Goal: Information Seeking & Learning: Learn about a topic

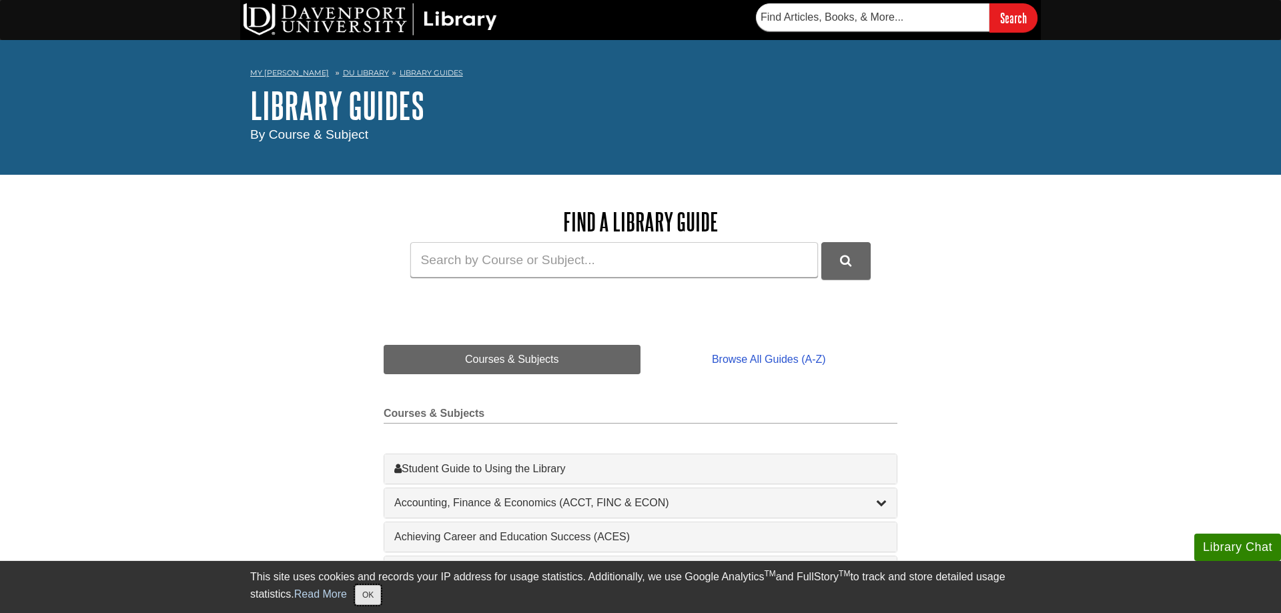
click at [365, 598] on button "OK" at bounding box center [368, 595] width 26 height 20
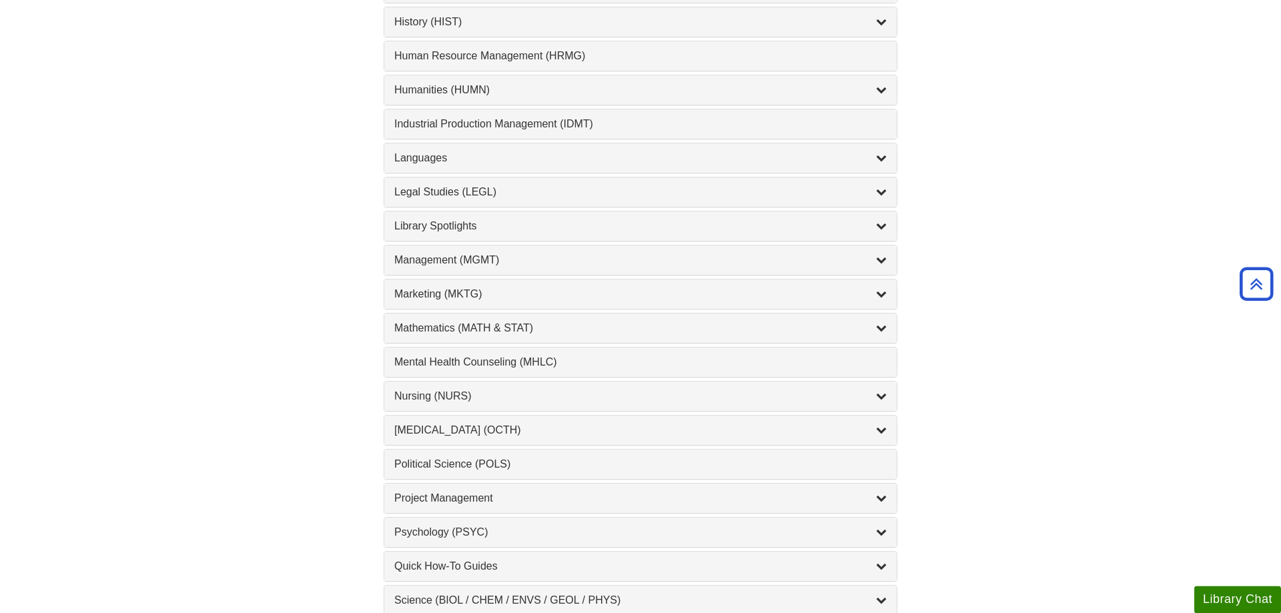
scroll to position [1089, 0]
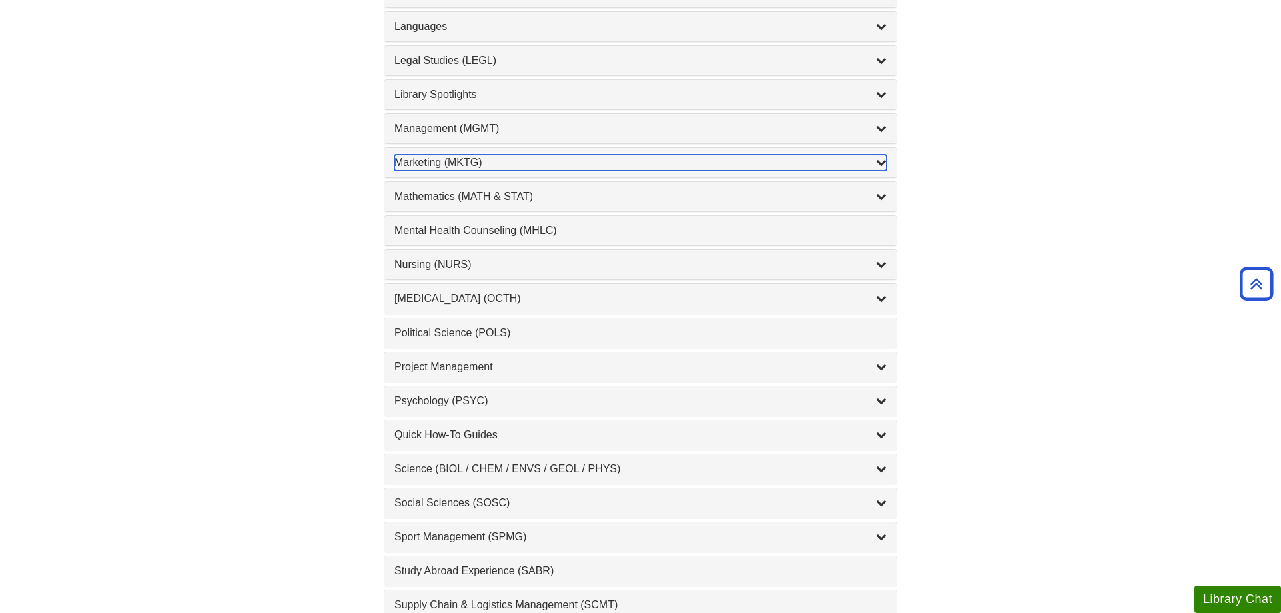
click at [448, 168] on div "Marketing (MKTG) , 4 guides" at bounding box center [640, 163] width 493 height 16
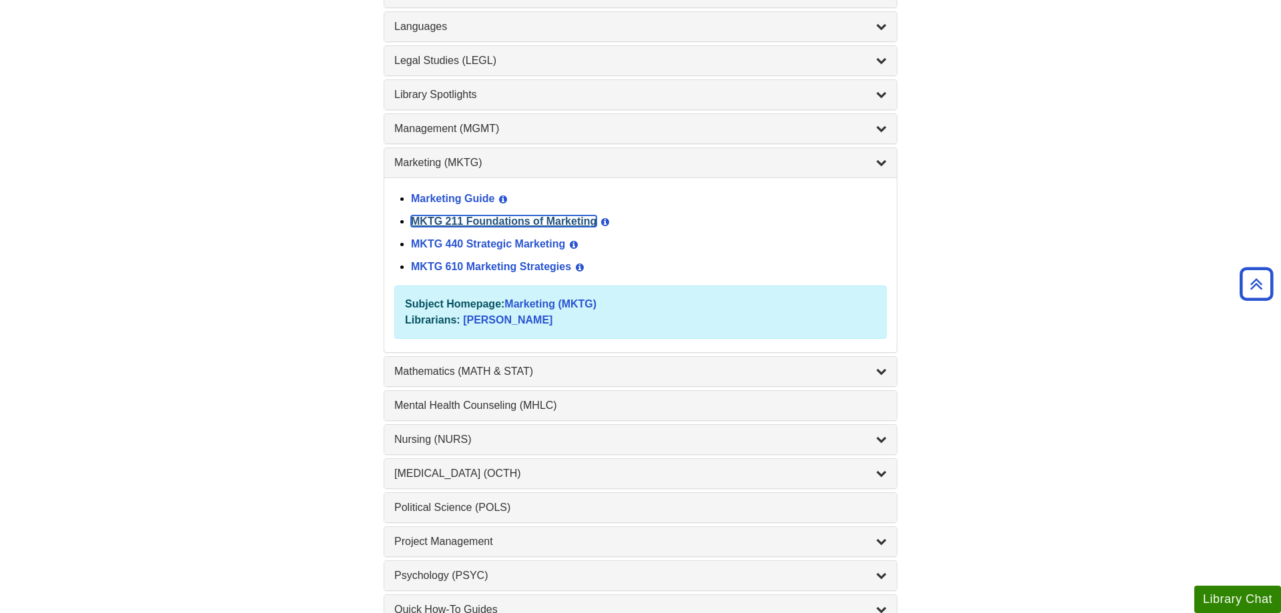
click at [435, 222] on link "MKTG 211 Foundations of Marketing" at bounding box center [504, 221] width 186 height 11
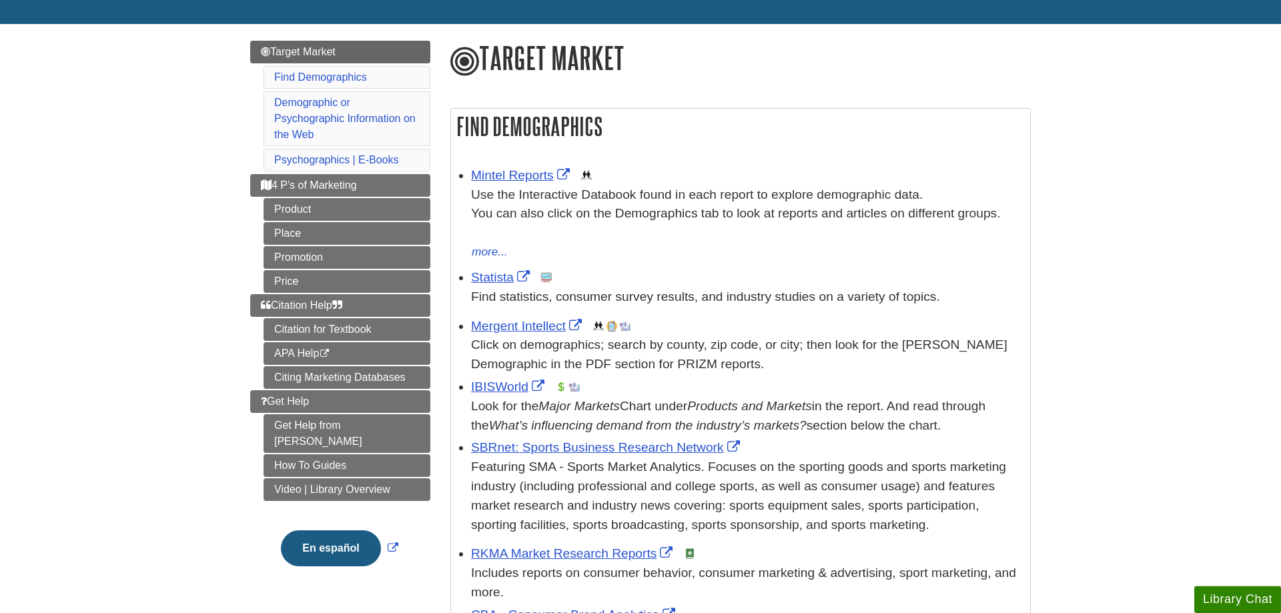
scroll to position [136, 0]
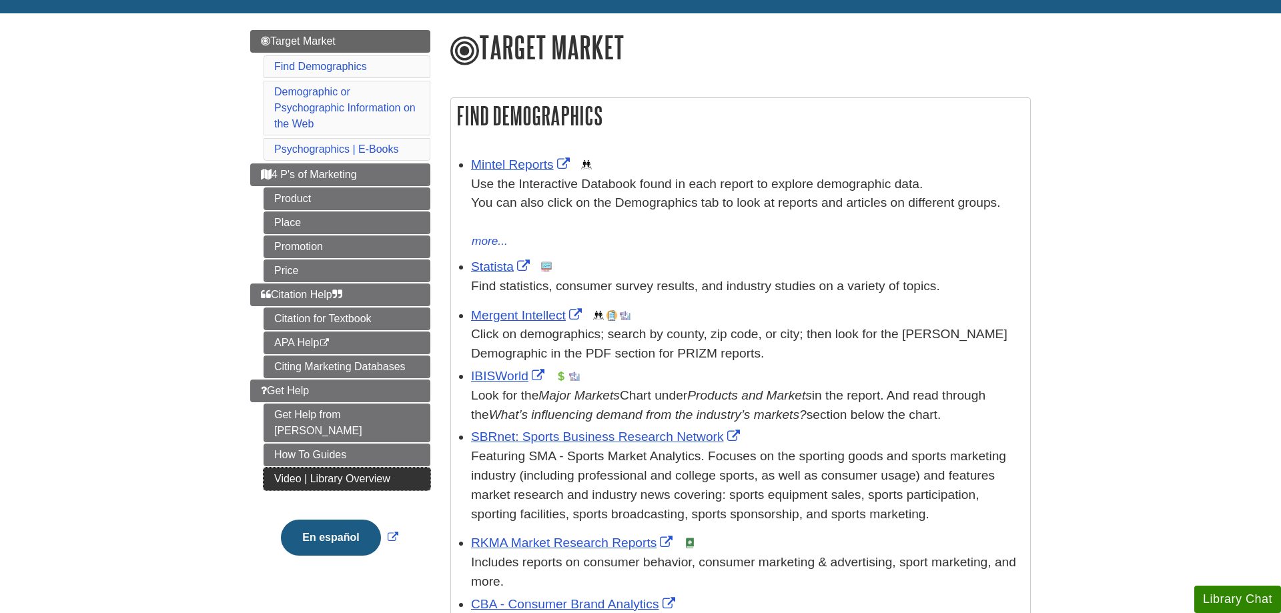
click at [276, 468] on link "Video | Library Overview" at bounding box center [347, 479] width 167 height 23
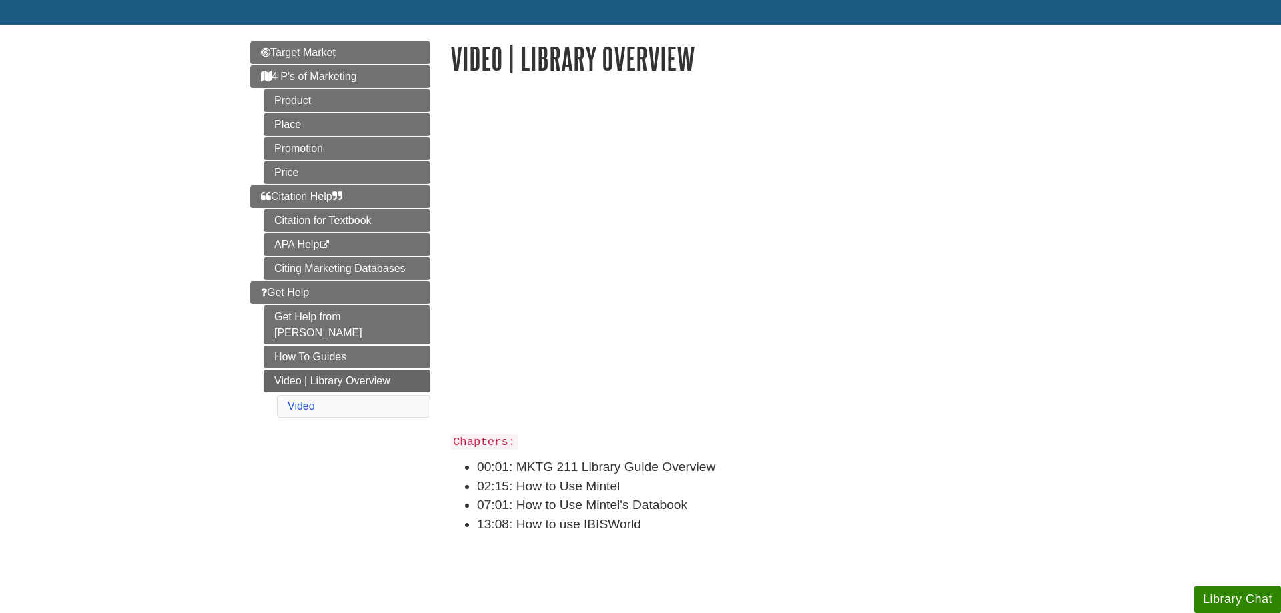
scroll to position [136, 0]
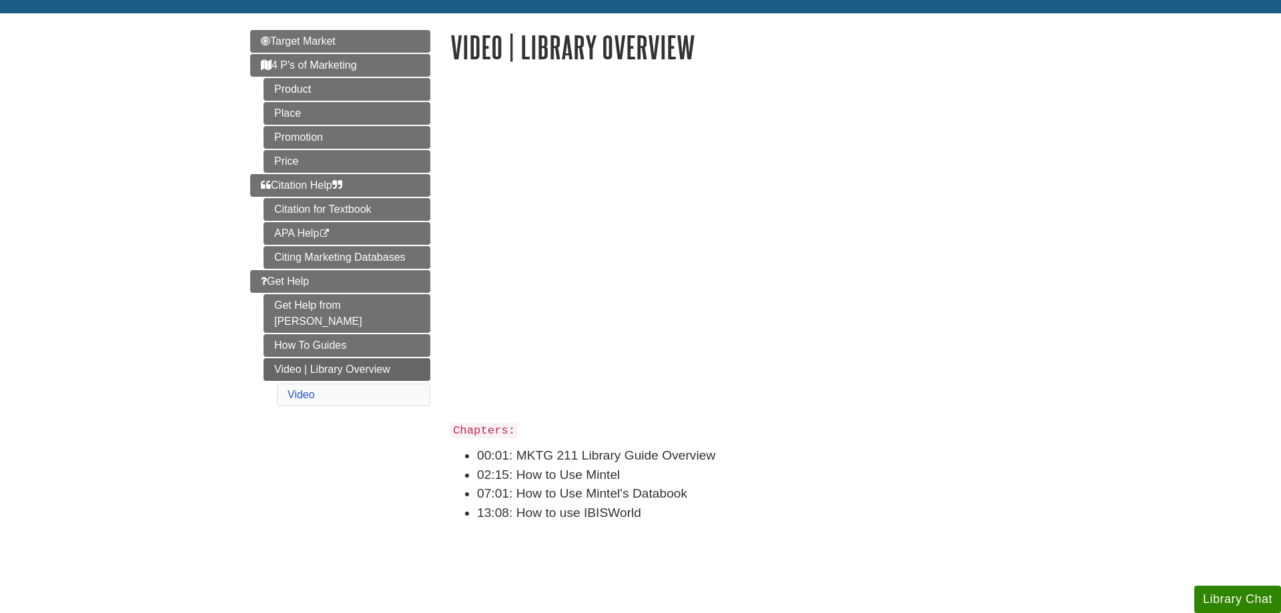
click at [783, 462] on li "00:01: MKTG 211 Library Guide Overview" at bounding box center [754, 455] width 554 height 19
click at [780, 501] on li "07:01: How to Use Mintel's Databook" at bounding box center [754, 494] width 554 height 19
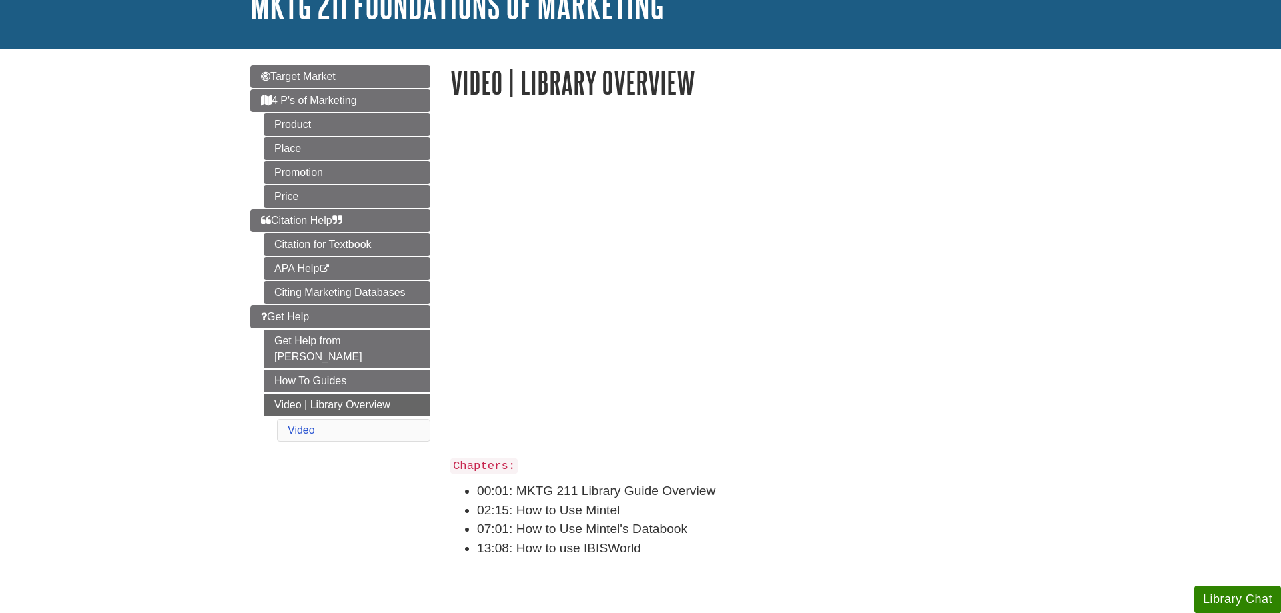
scroll to position [68, 0]
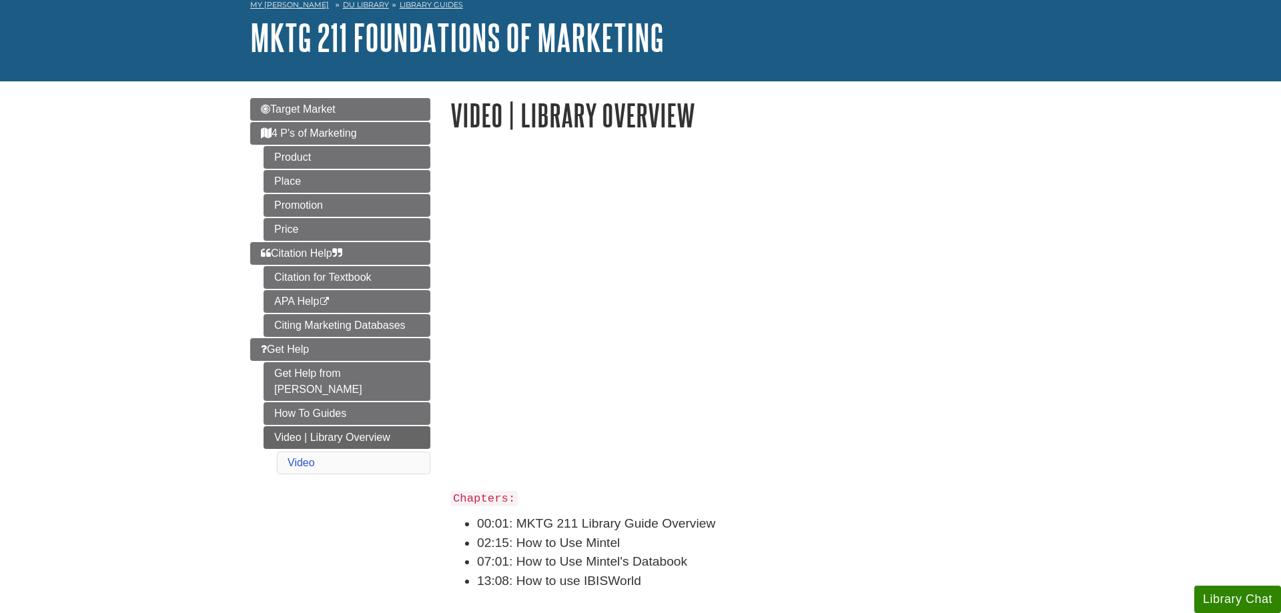
click at [1120, 342] on body "Skip to Main Content Search My Davenport DU Library Library Guides MKTG 211 Fou…" at bounding box center [640, 456] width 1281 height 1049
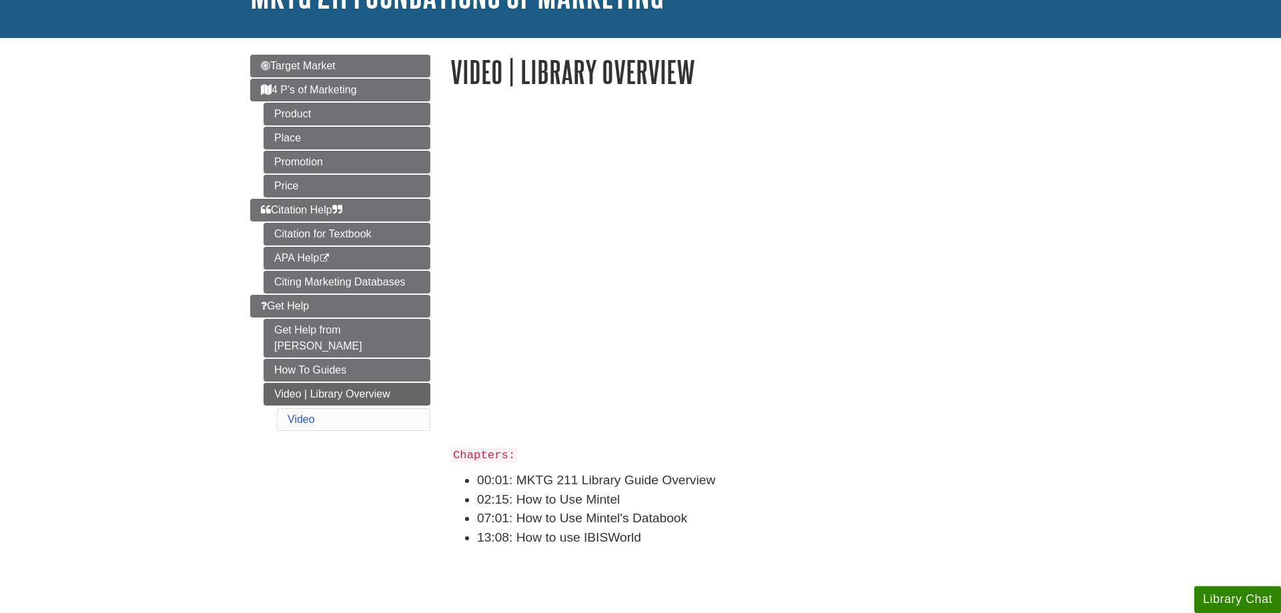
scroll to position [136, 0]
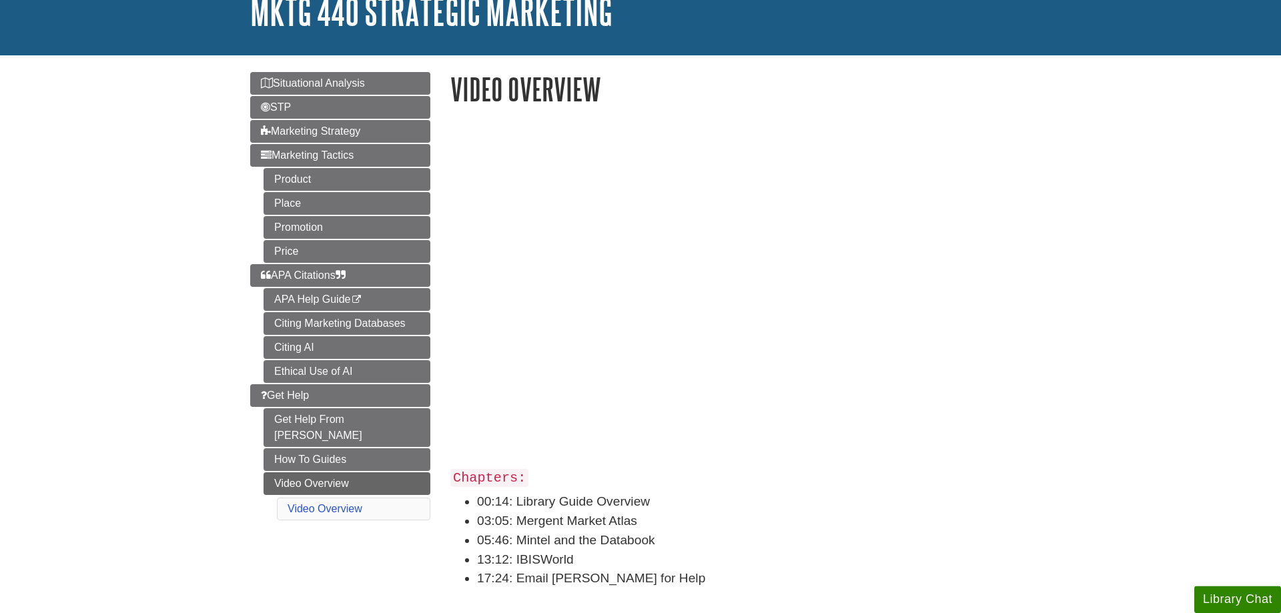
scroll to position [68, 0]
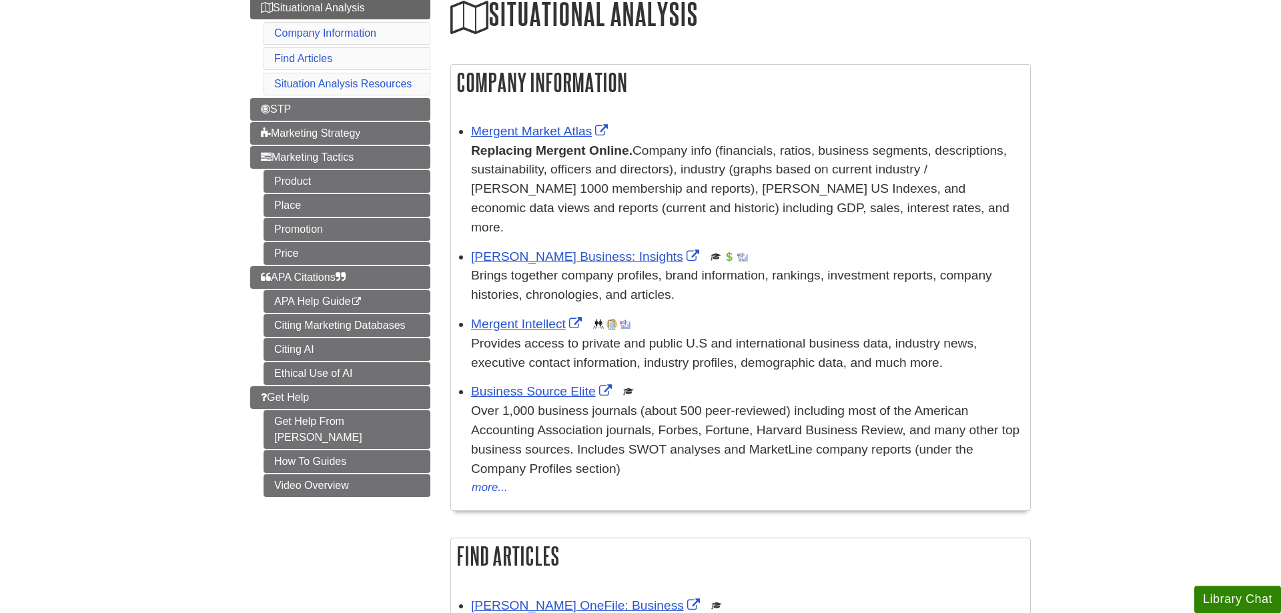
scroll to position [204, 0]
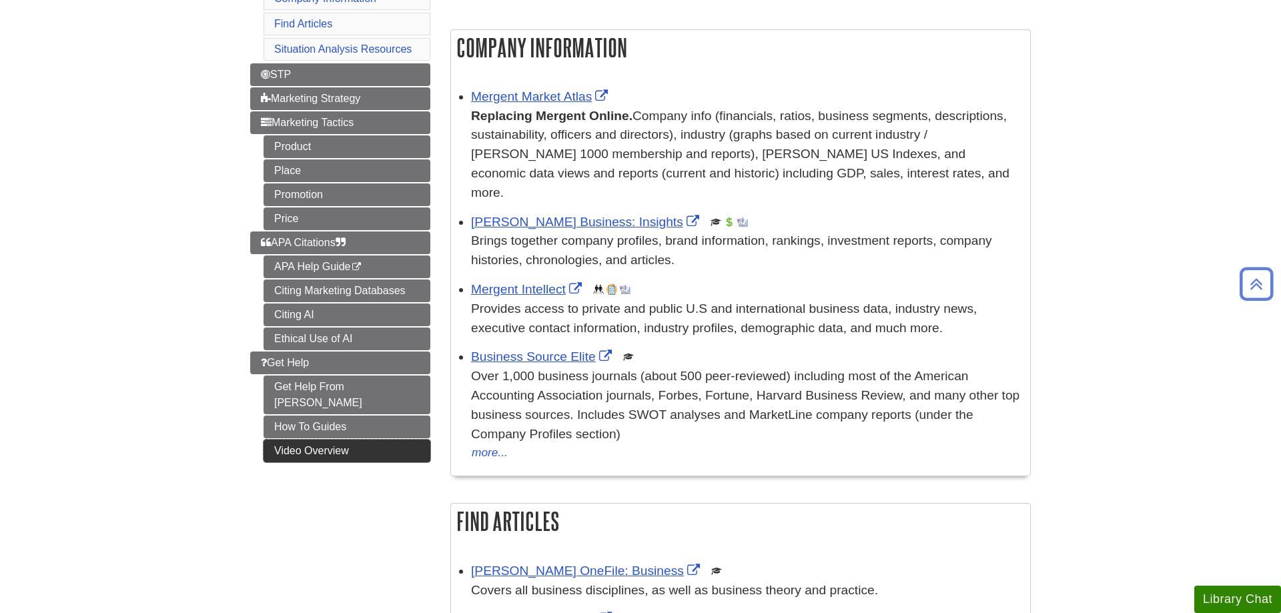
click at [322, 440] on link "Video Overview" at bounding box center [347, 451] width 167 height 23
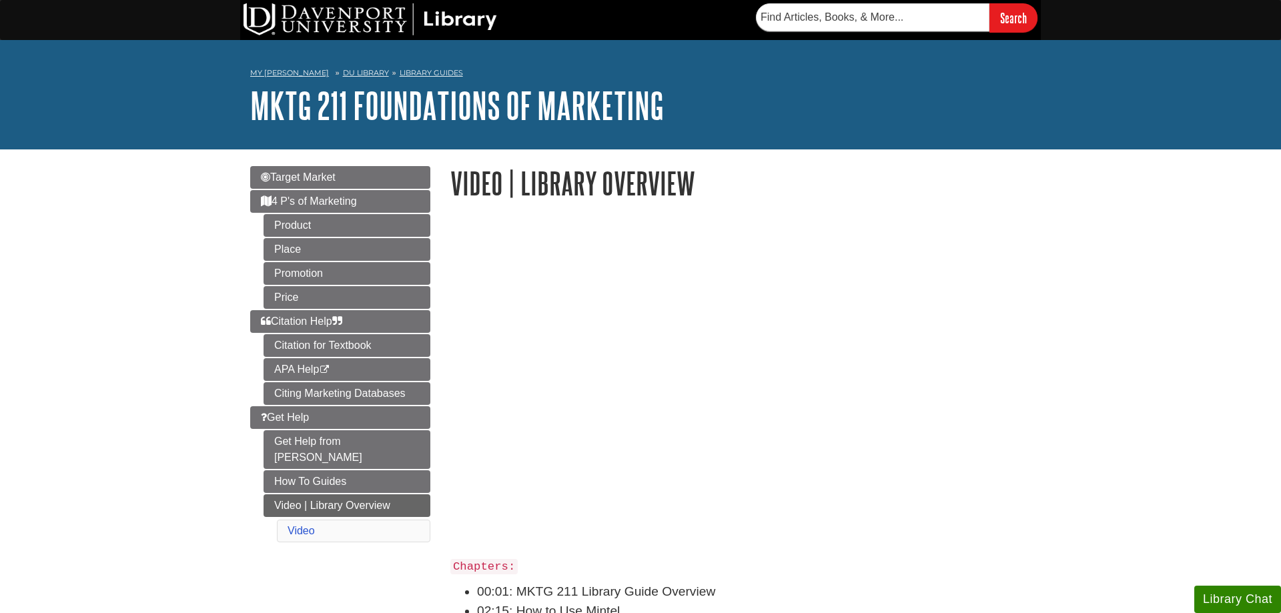
scroll to position [136, 0]
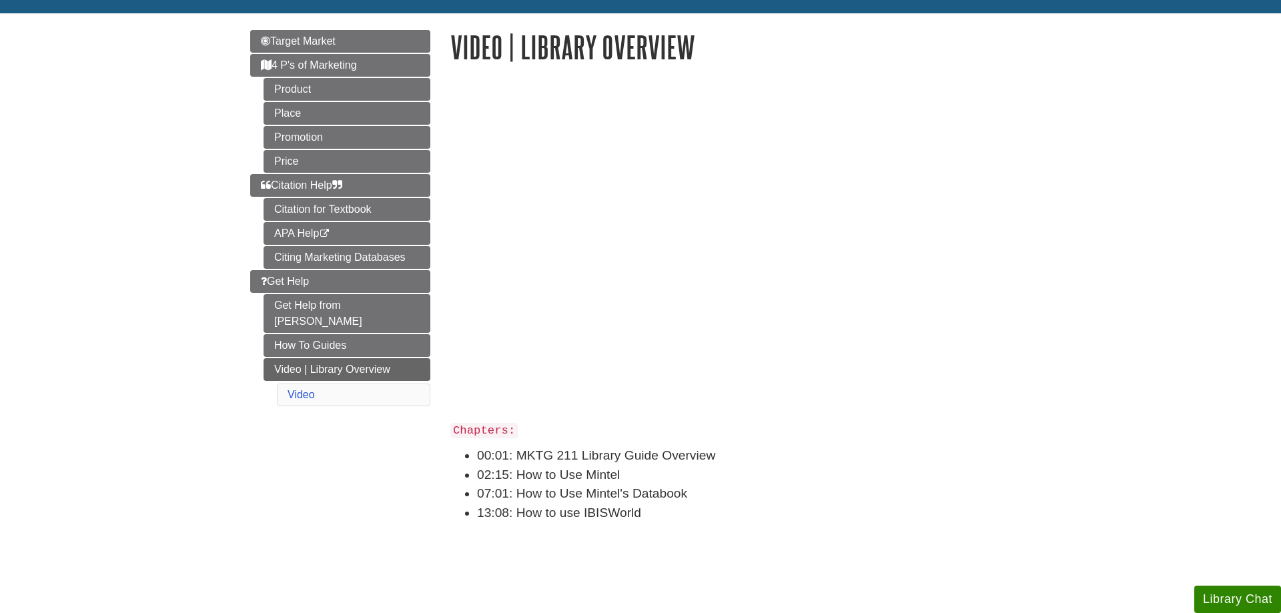
click at [877, 508] on li "13:08: How to use IBISWorld" at bounding box center [754, 513] width 554 height 19
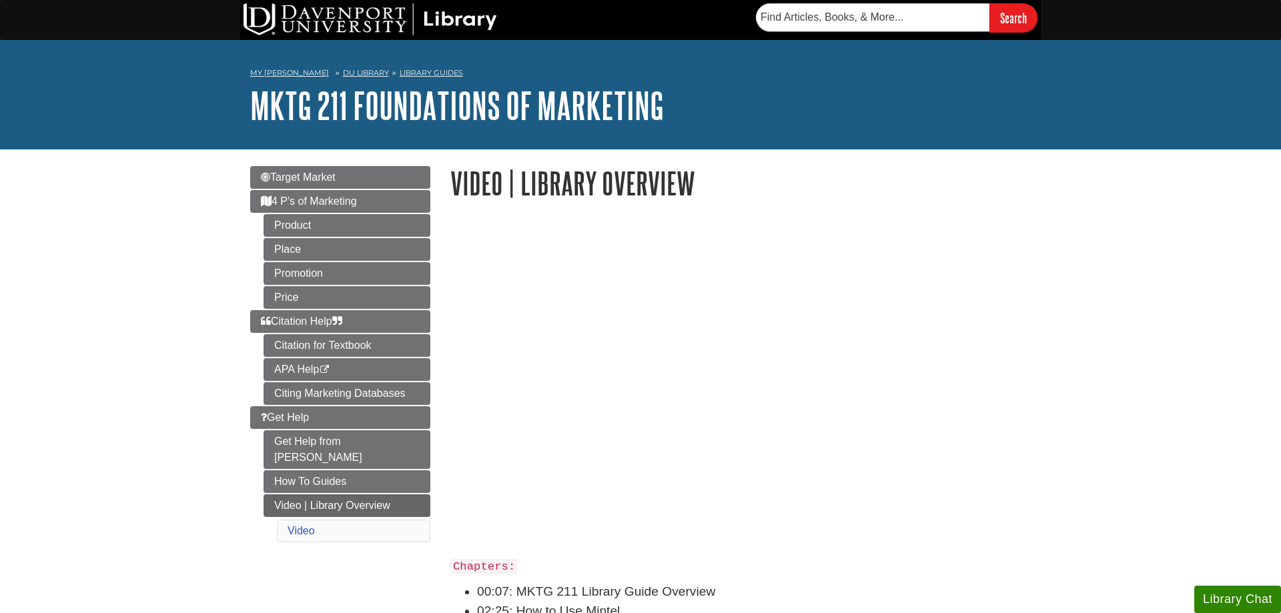
click at [1161, 344] on body "Skip to Main Content Search My [PERSON_NAME] DU Library Library Guides MKTG 211…" at bounding box center [640, 534] width 1281 height 1068
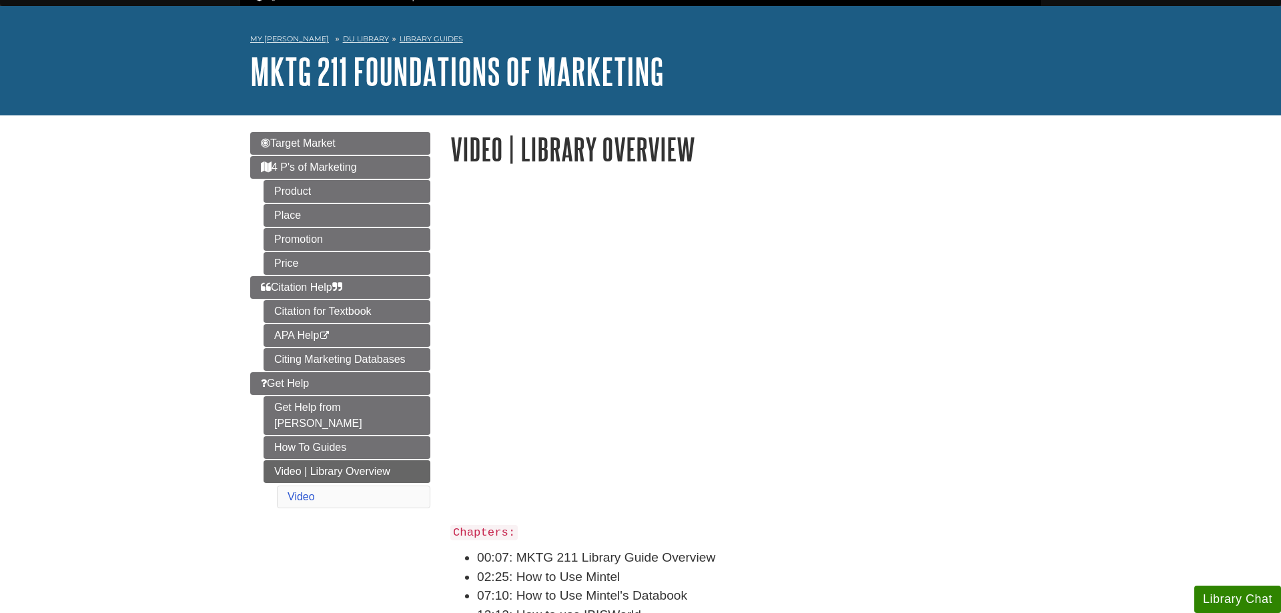
scroll to position [68, 0]
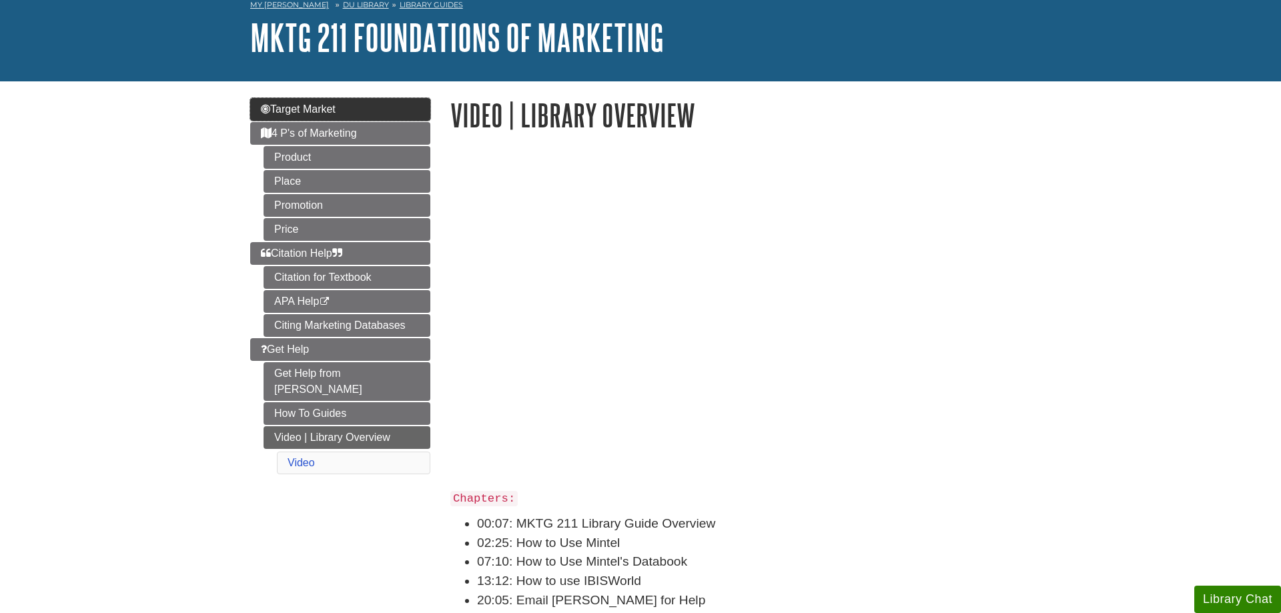
click at [424, 111] on link "Target Market" at bounding box center [340, 109] width 180 height 23
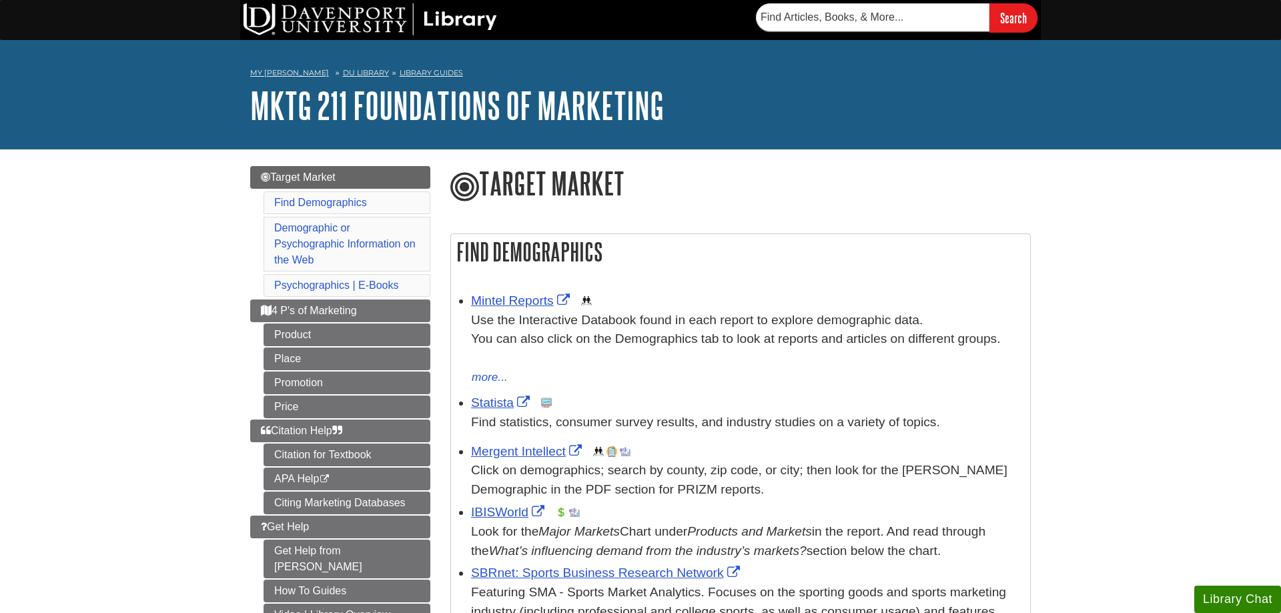
scroll to position [204, 0]
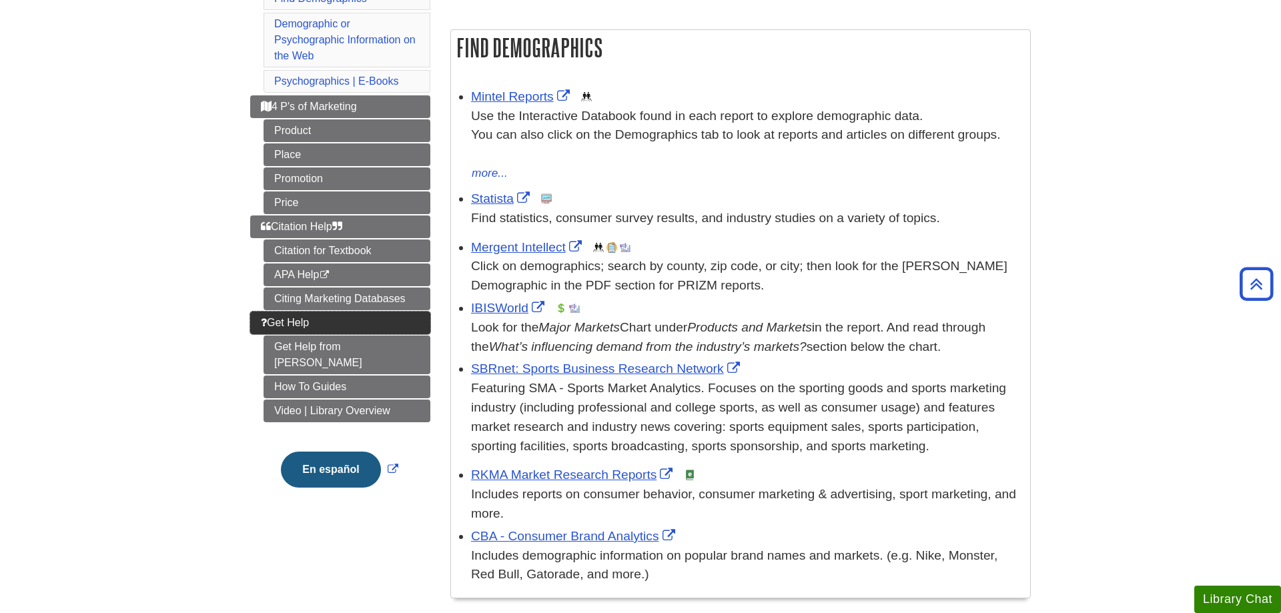
click at [270, 322] on span "Get Help" at bounding box center [285, 322] width 48 height 11
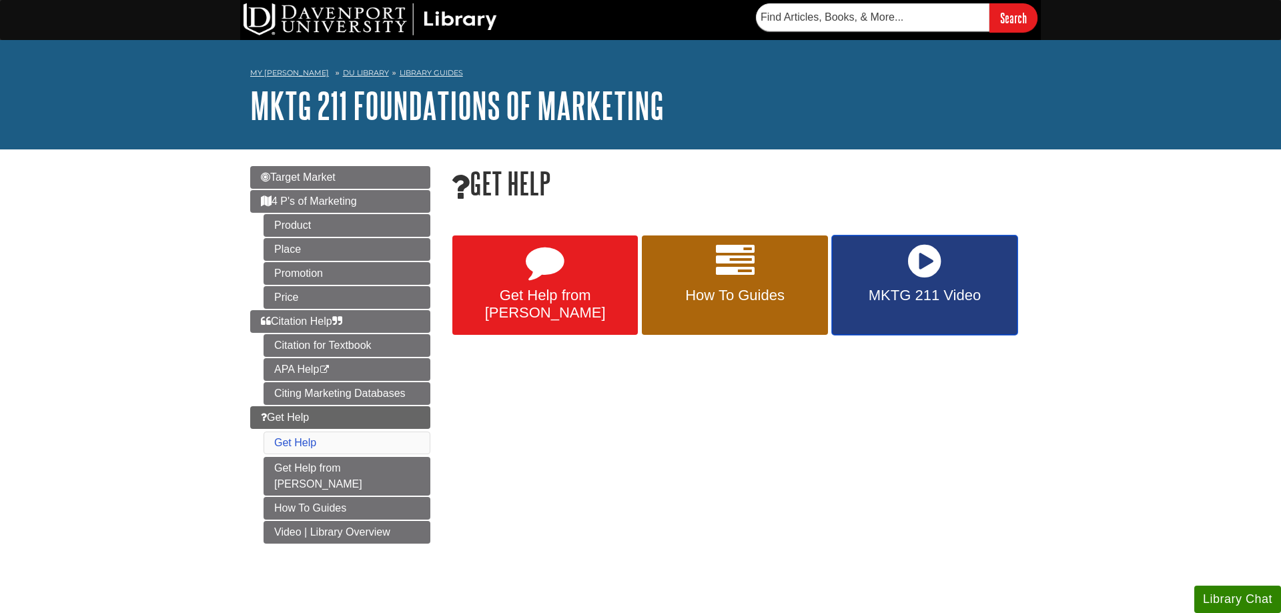
click at [982, 292] on span "MKTG 211 Video" at bounding box center [925, 295] width 166 height 17
click at [309, 187] on link "Target Market" at bounding box center [340, 177] width 180 height 23
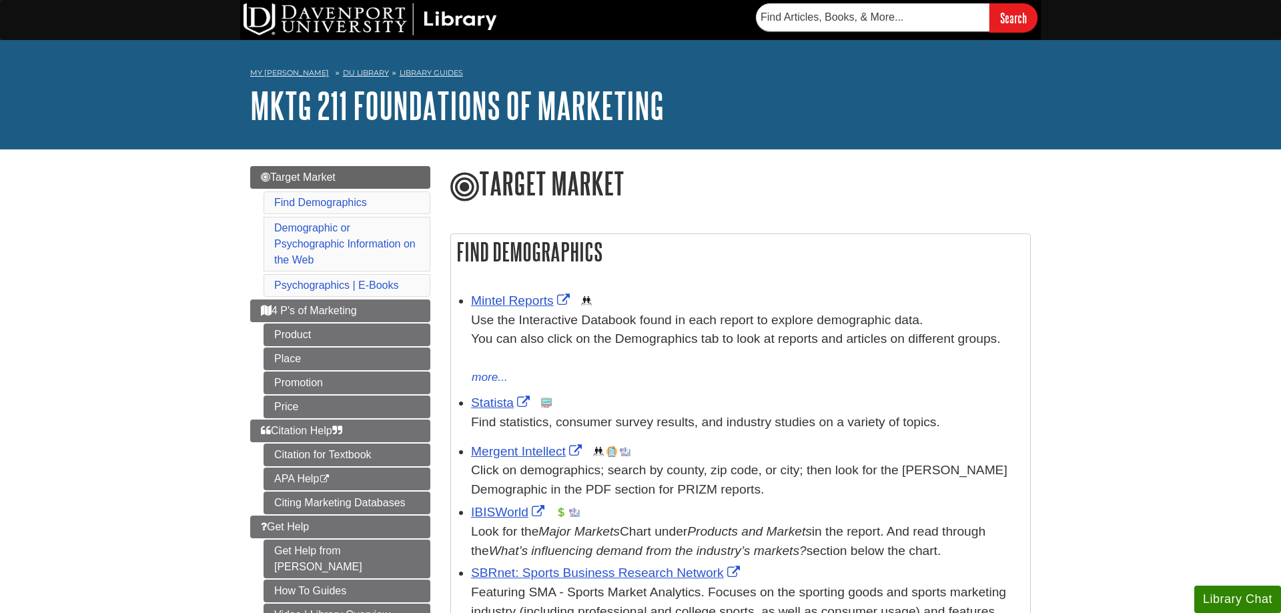
scroll to position [68, 0]
